Goal: Information Seeking & Learning: Learn about a topic

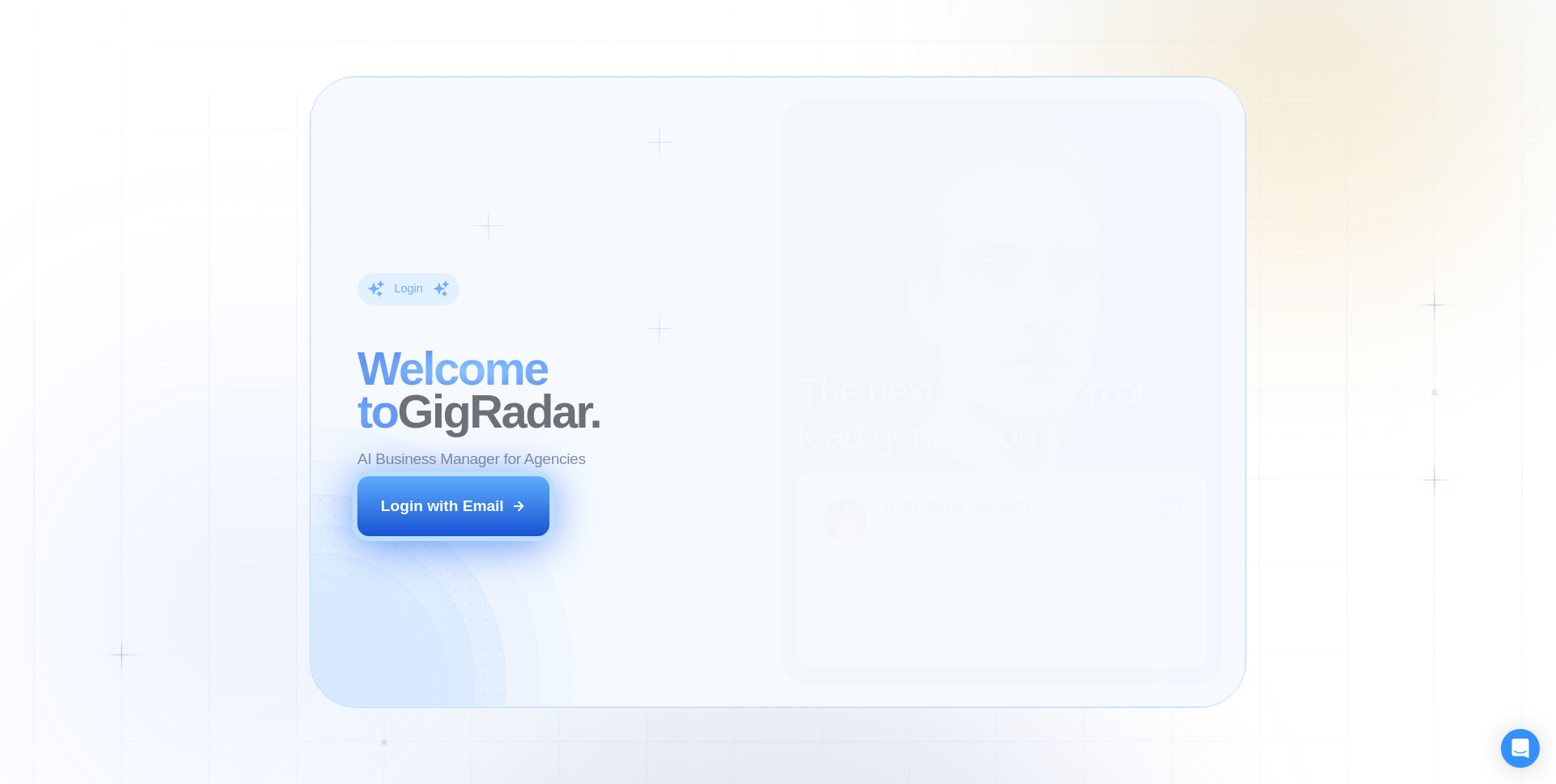
click at [459, 507] on div "Login with Email" at bounding box center [443, 506] width 123 height 21
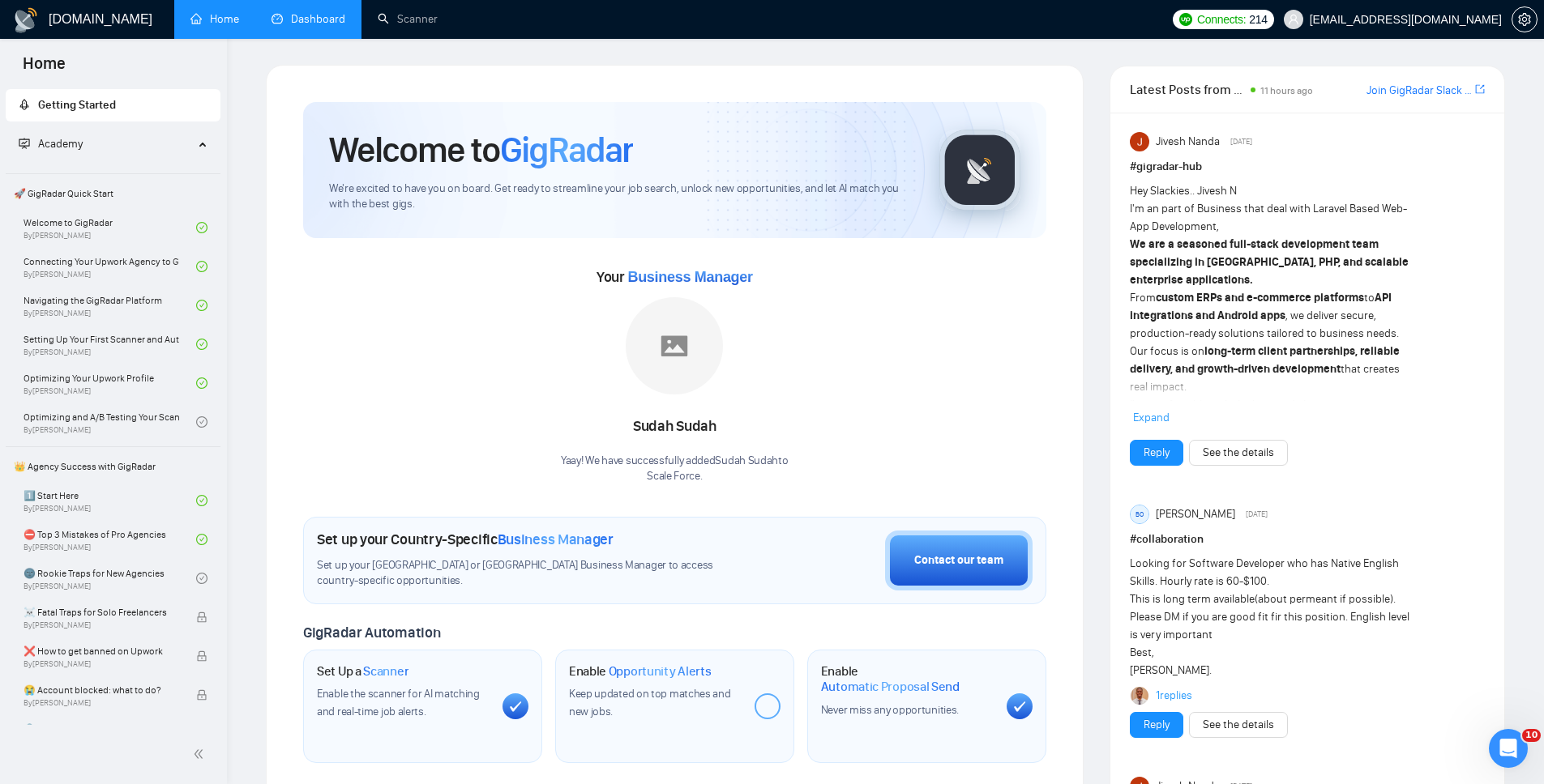
click at [282, 25] on link "Dashboard" at bounding box center [309, 19] width 74 height 13
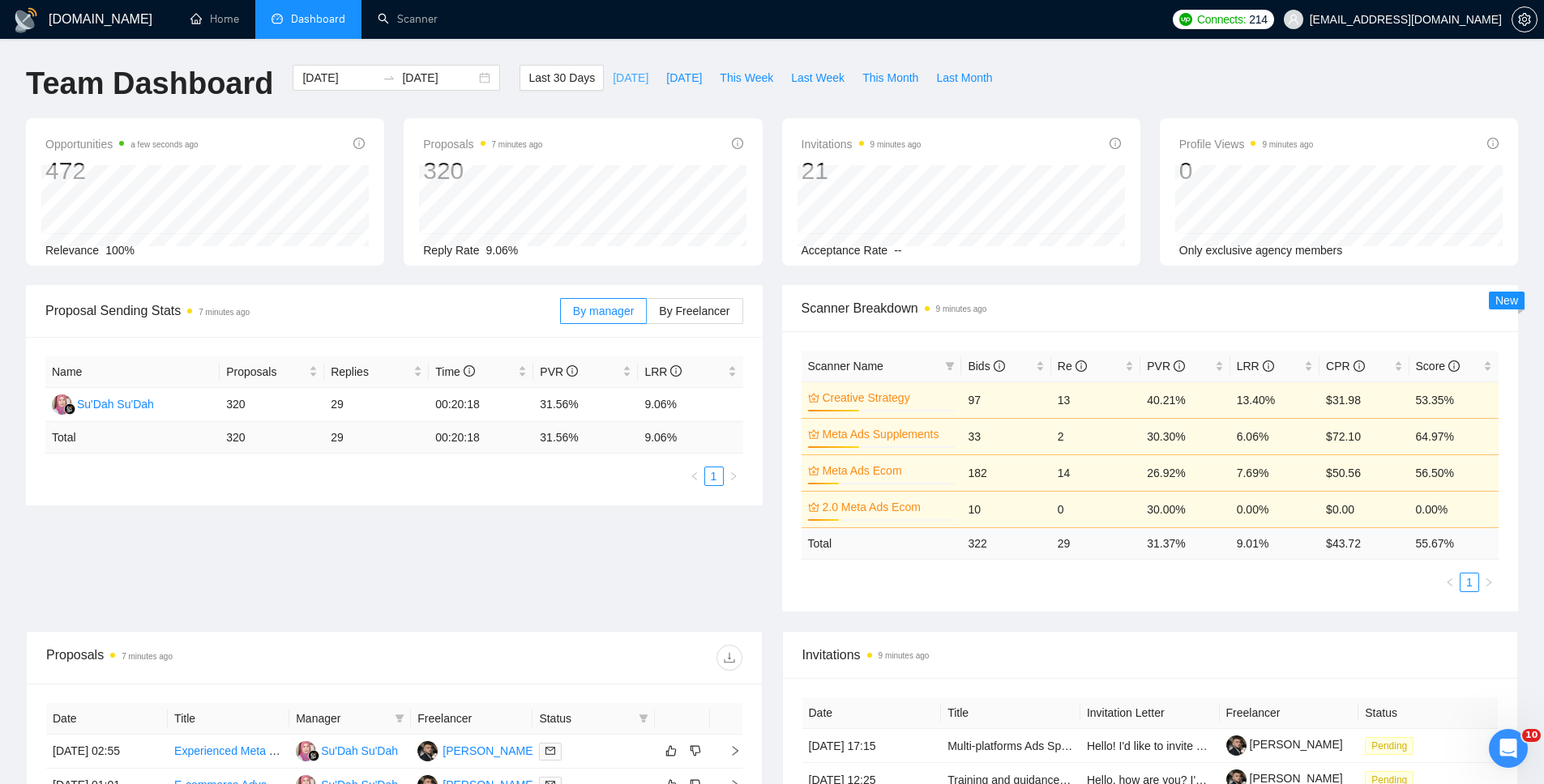
click at [614, 77] on span "[DATE]" at bounding box center [630, 77] width 35 height 18
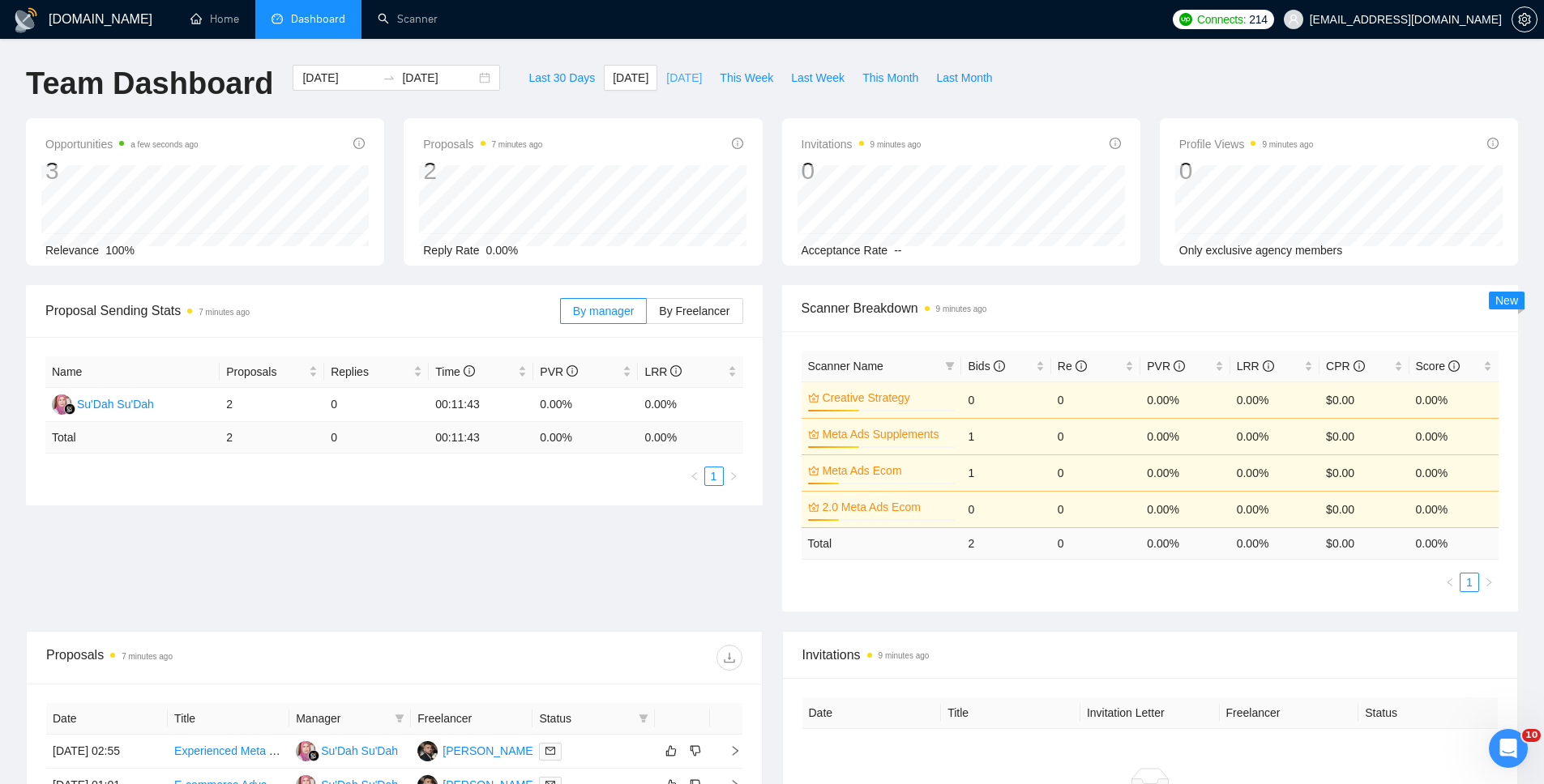
click at [695, 77] on span "[DATE]" at bounding box center [684, 77] width 35 height 18
type input "[DATE]"
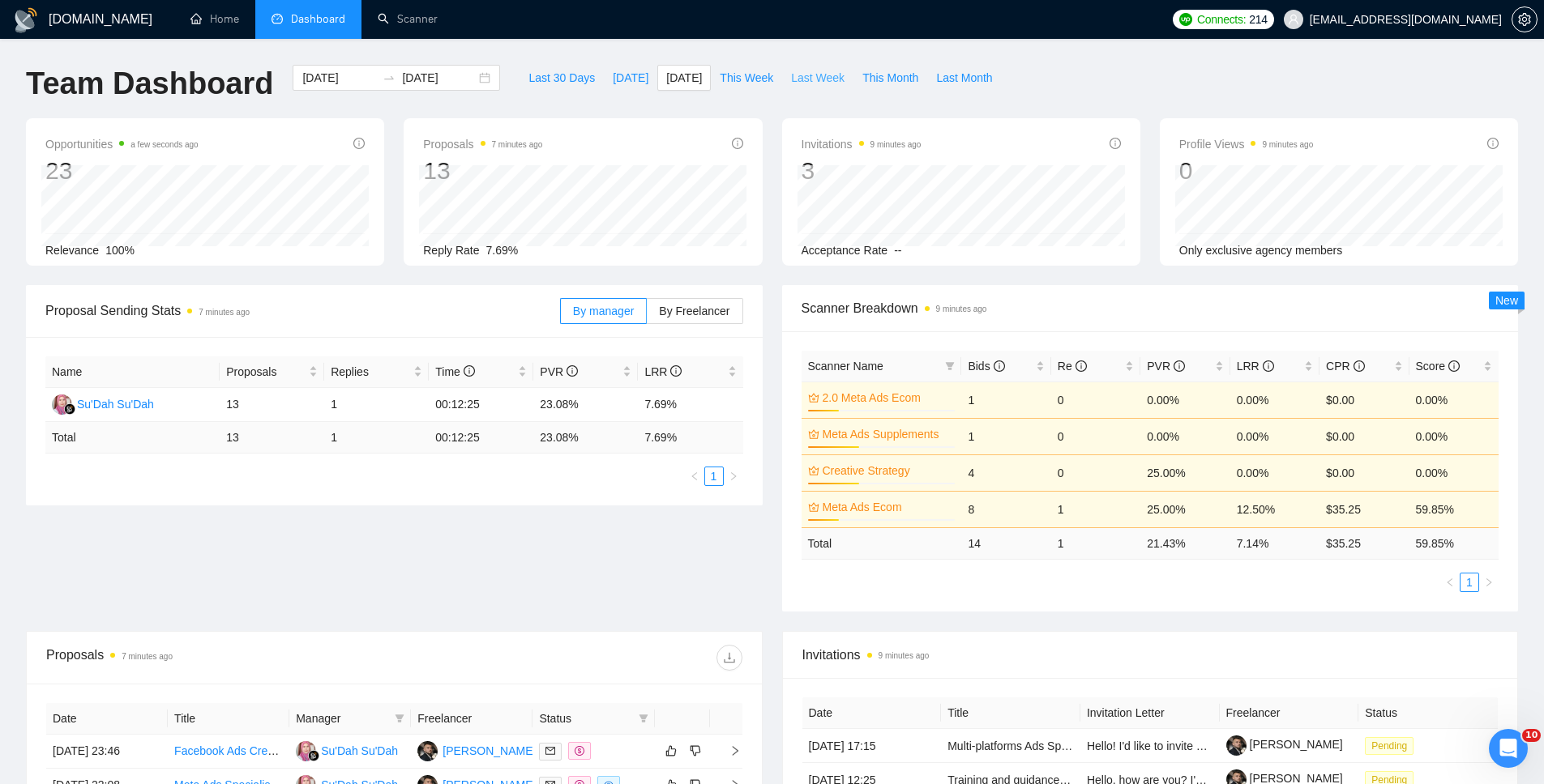
click at [794, 76] on span "Last Week" at bounding box center [818, 77] width 54 height 18
type input "[DATE]"
click at [970, 75] on span "Last Month" at bounding box center [964, 77] width 56 height 18
type input "[DATE]"
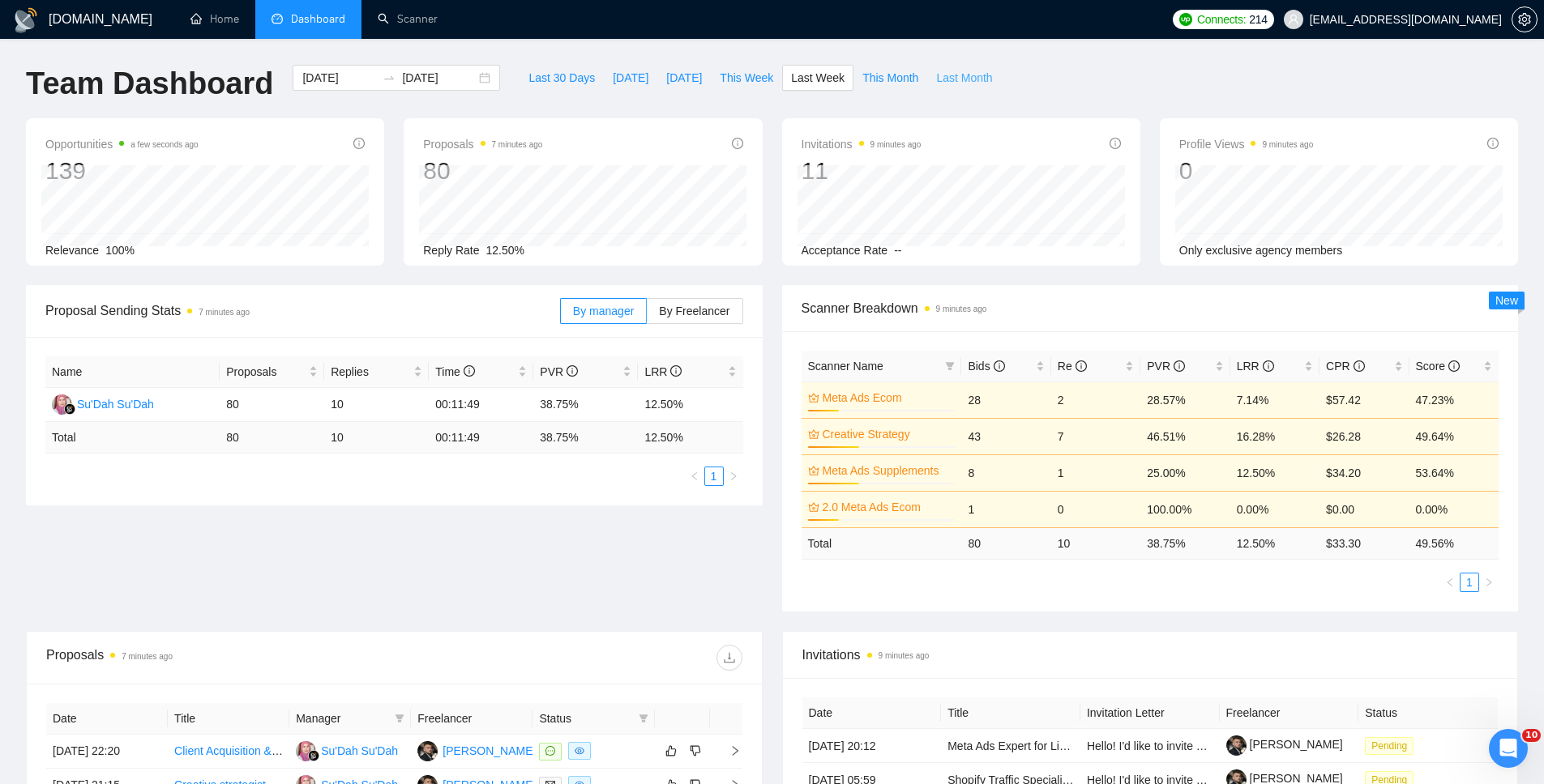
type input "[DATE]"
click at [878, 77] on span "This Month" at bounding box center [890, 77] width 56 height 18
type input "[DATE]"
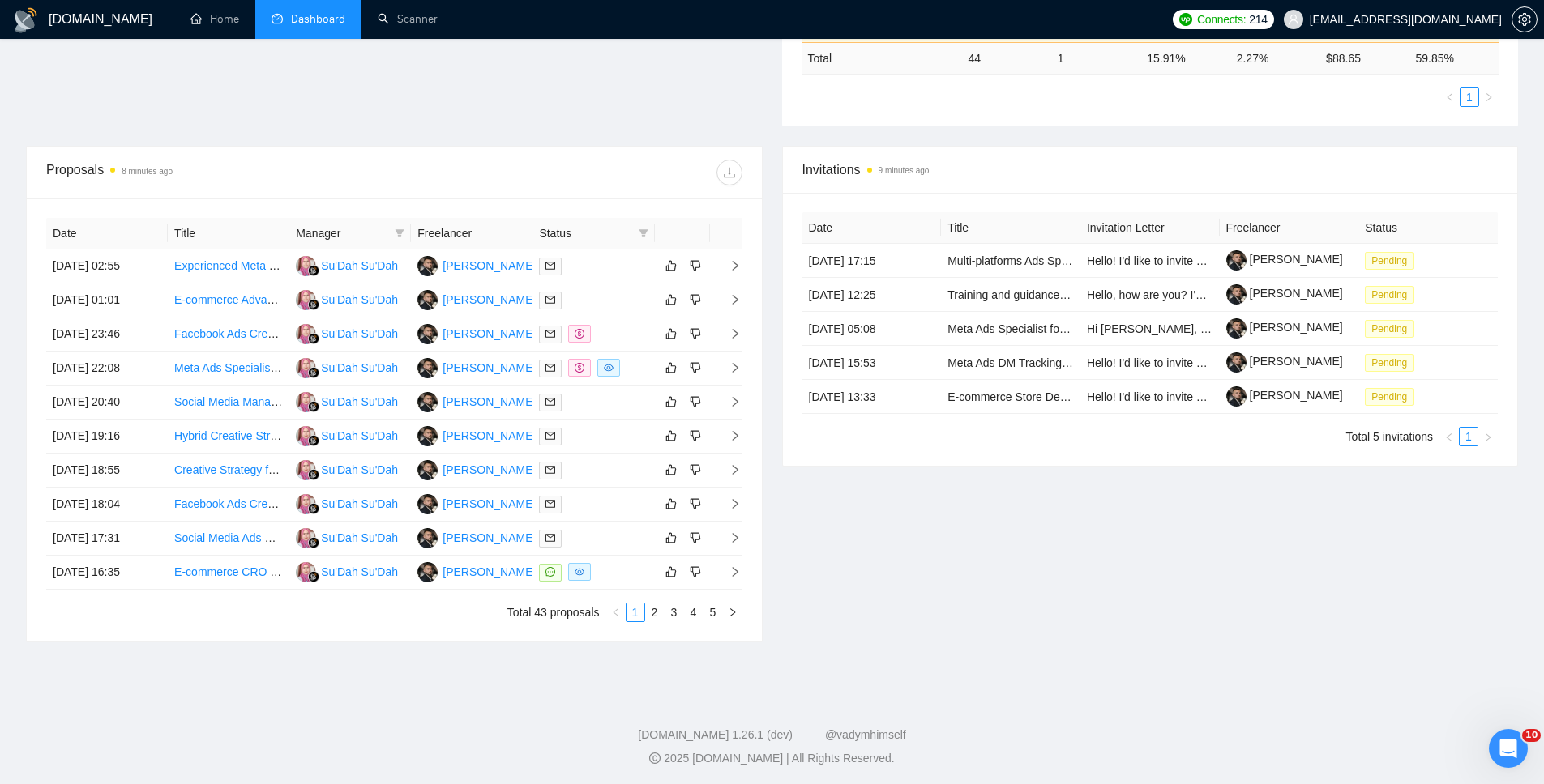
scroll to position [485, 0]
click at [999, 332] on link "Meta Ads Specialist for Facebook Campaigns" at bounding box center [1062, 329] width 229 height 13
